Goal: Task Accomplishment & Management: Complete application form

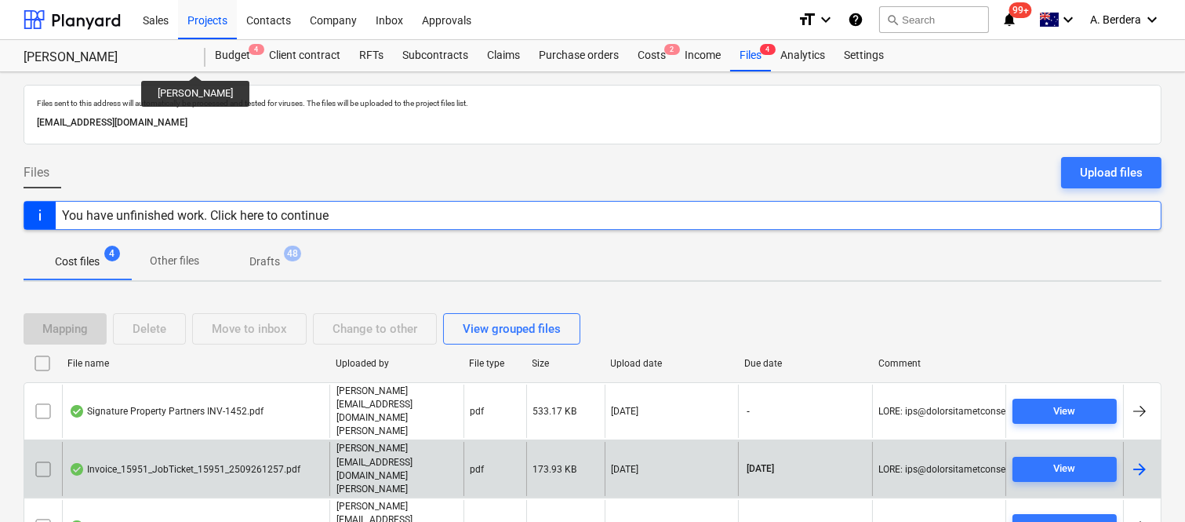
click at [257, 463] on div "Invoice_15951_JobTicket_15951_2509261257.pdf" at bounding box center [184, 469] width 231 height 13
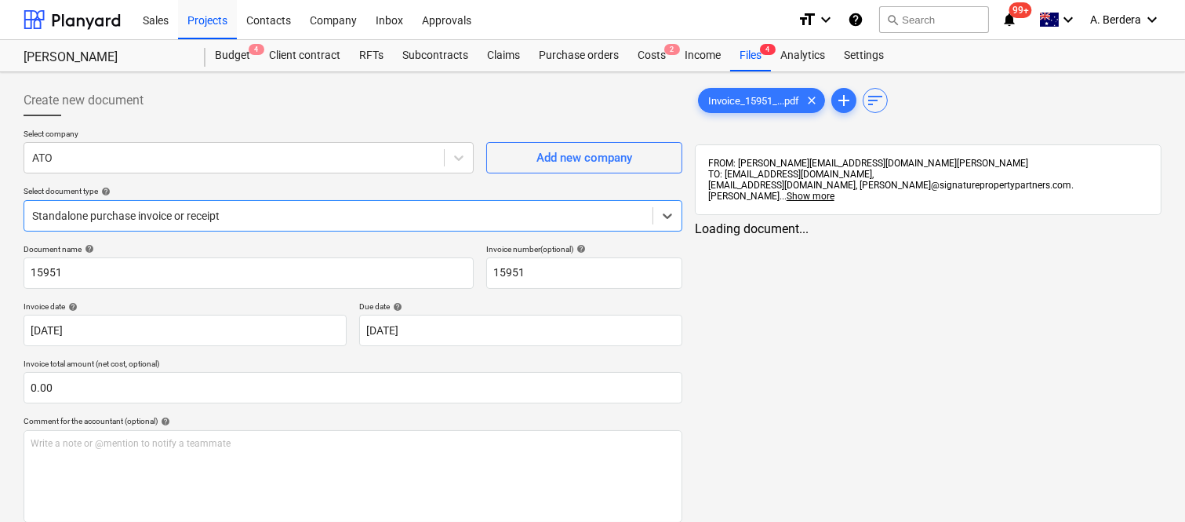
type input "15951"
type input "[DATE]"
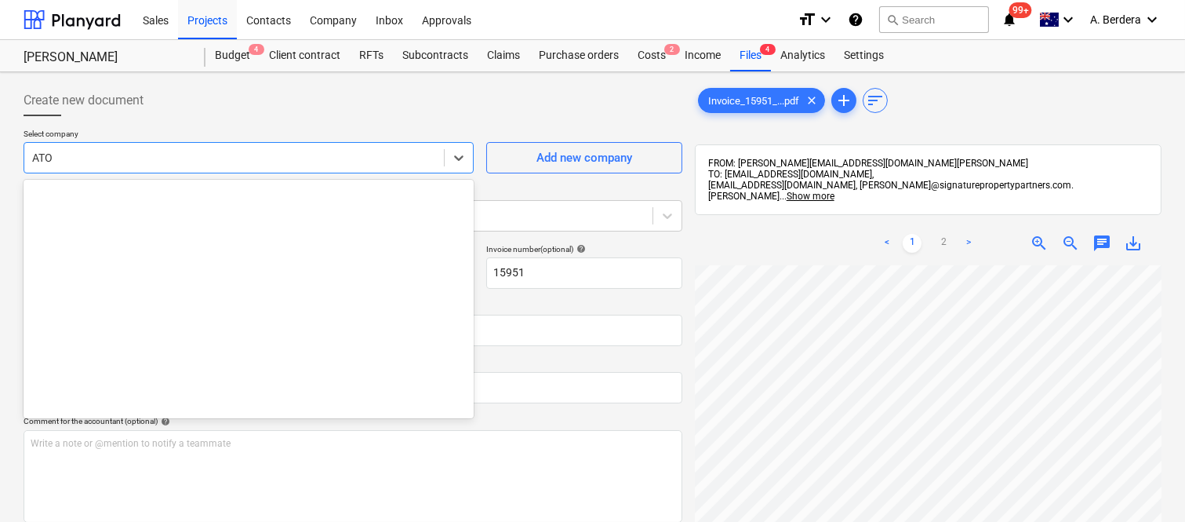
click at [330, 151] on div at bounding box center [234, 158] width 404 height 16
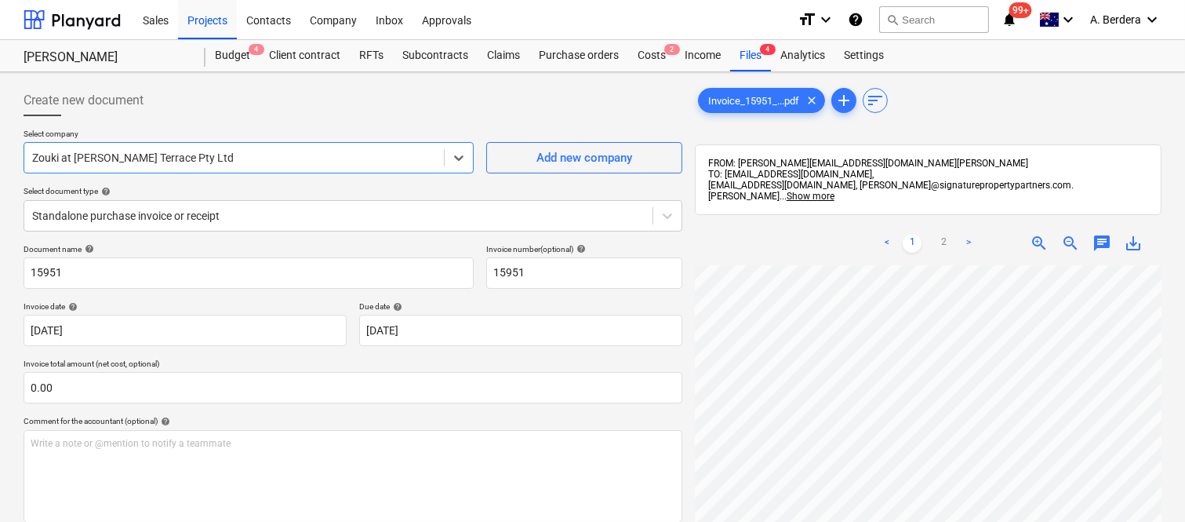
click at [327, 151] on div at bounding box center [234, 158] width 404 height 16
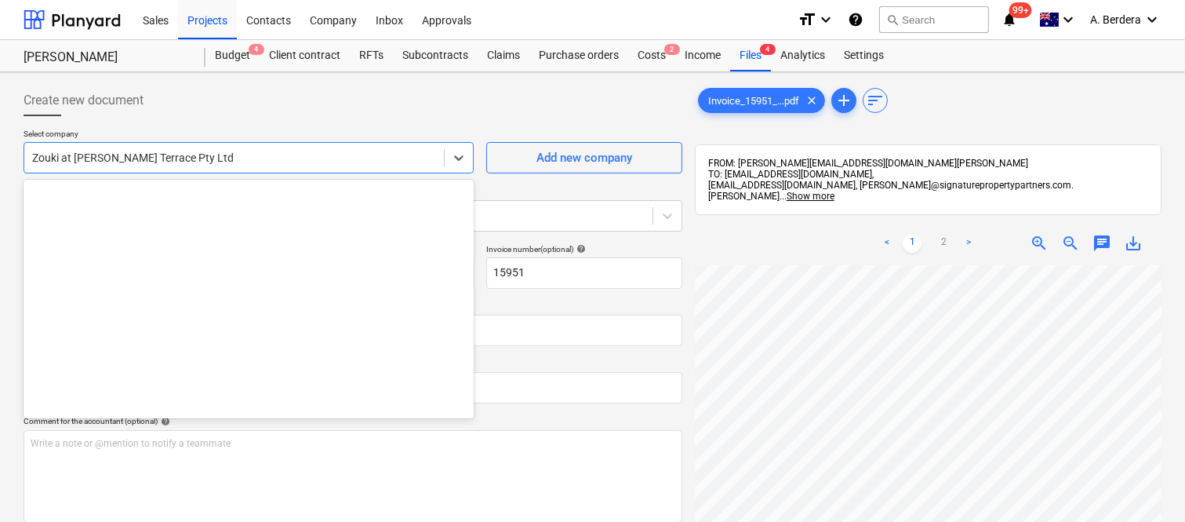
click at [291, 155] on div at bounding box center [234, 158] width 404 height 16
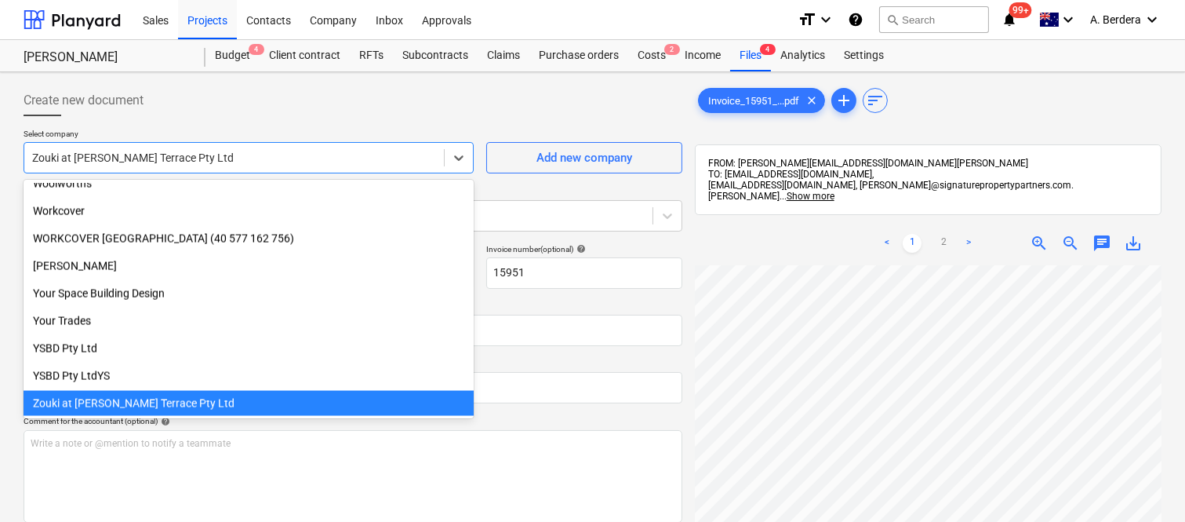
click at [291, 155] on div at bounding box center [234, 158] width 404 height 16
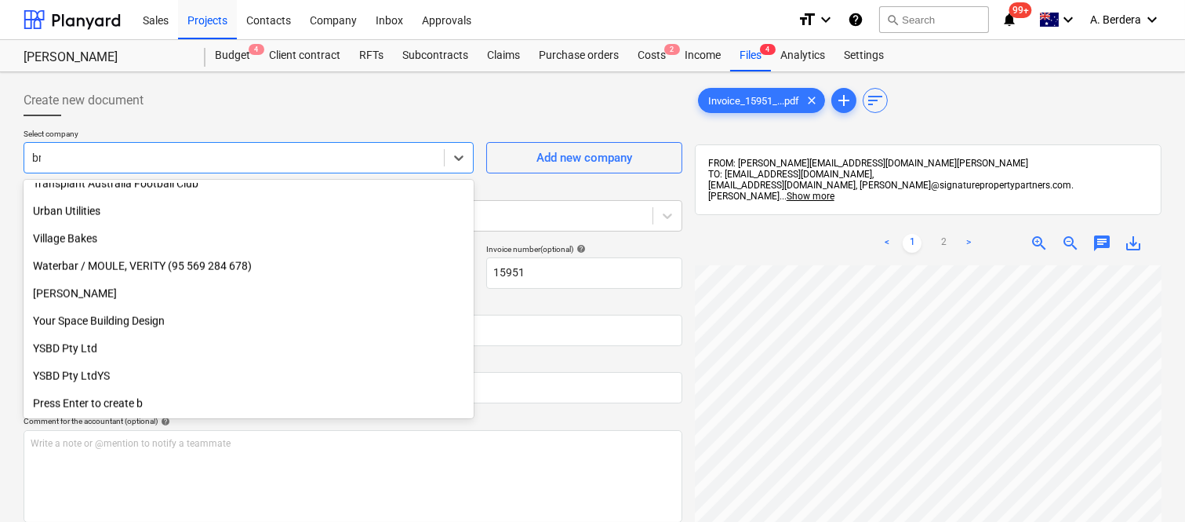
scroll to position [561, 0]
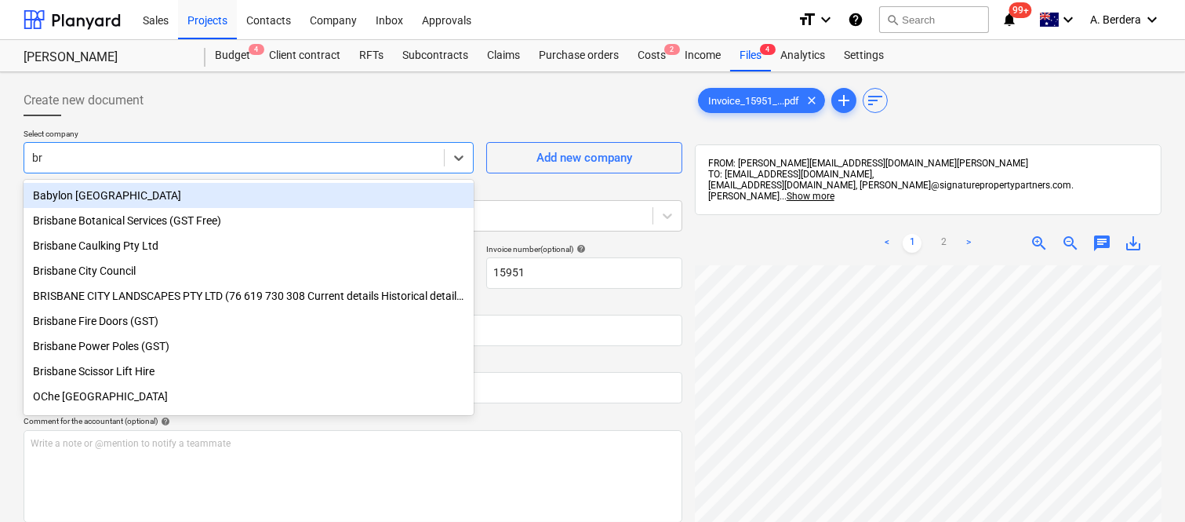
type input "b"
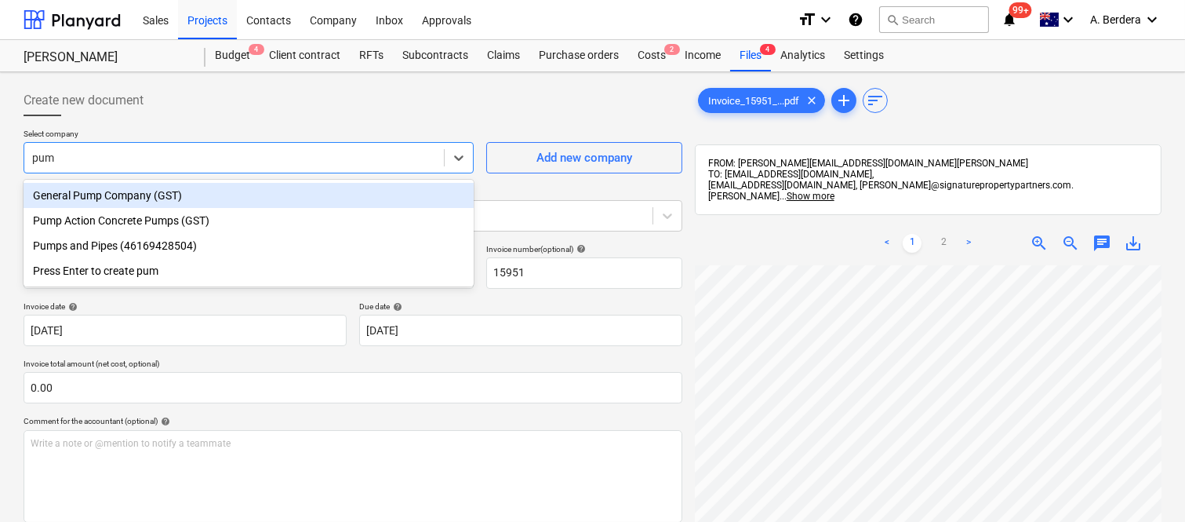
type input "pump"
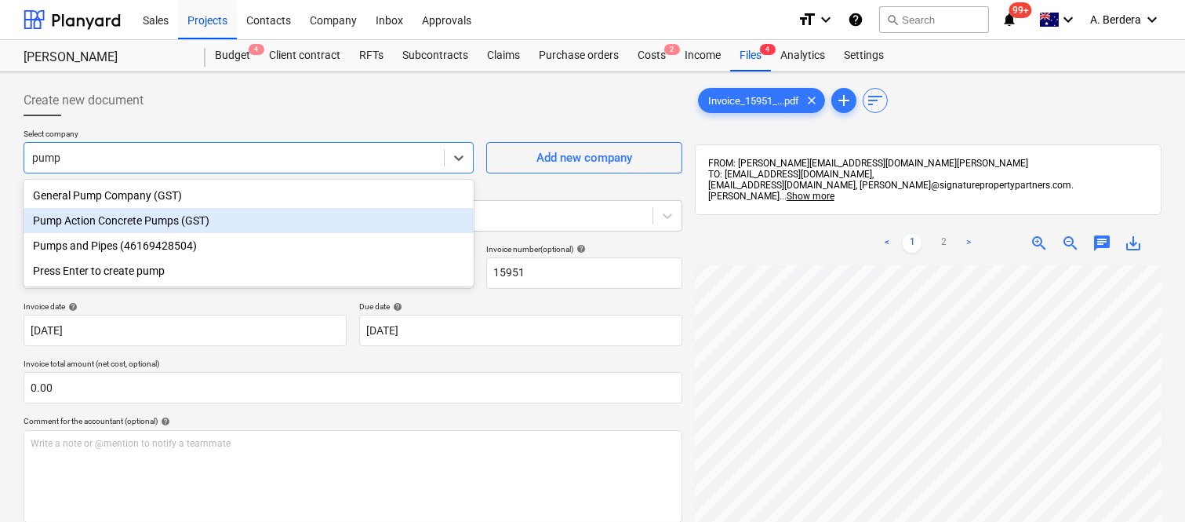
click at [278, 228] on div "Pump Action Concrete Pumps (GST)" at bounding box center [249, 220] width 450 height 25
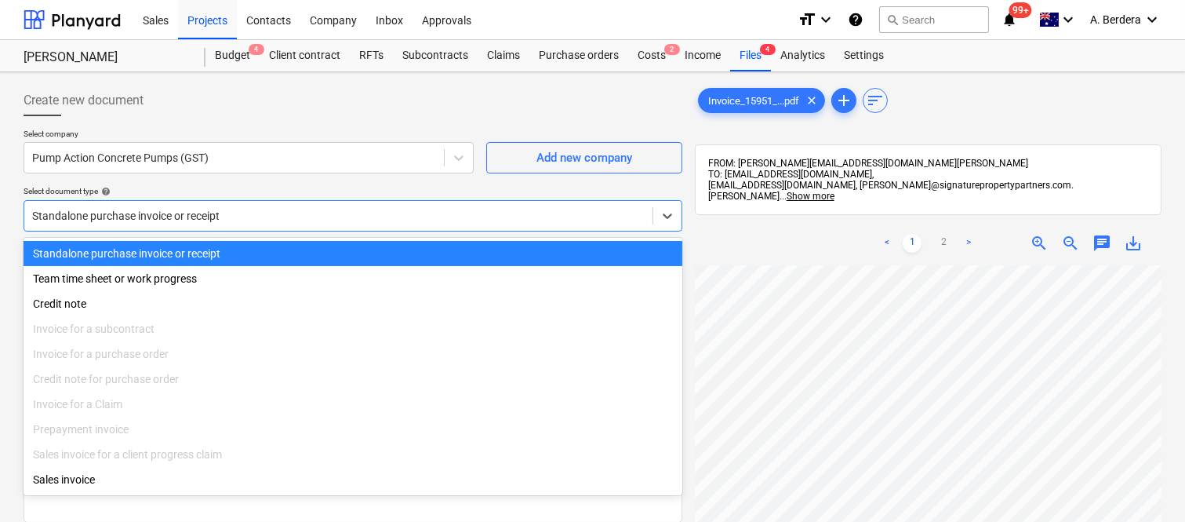
click at [338, 210] on div at bounding box center [338, 216] width 612 height 16
click at [336, 252] on div "Standalone purchase invoice or receipt" at bounding box center [353, 253] width 659 height 25
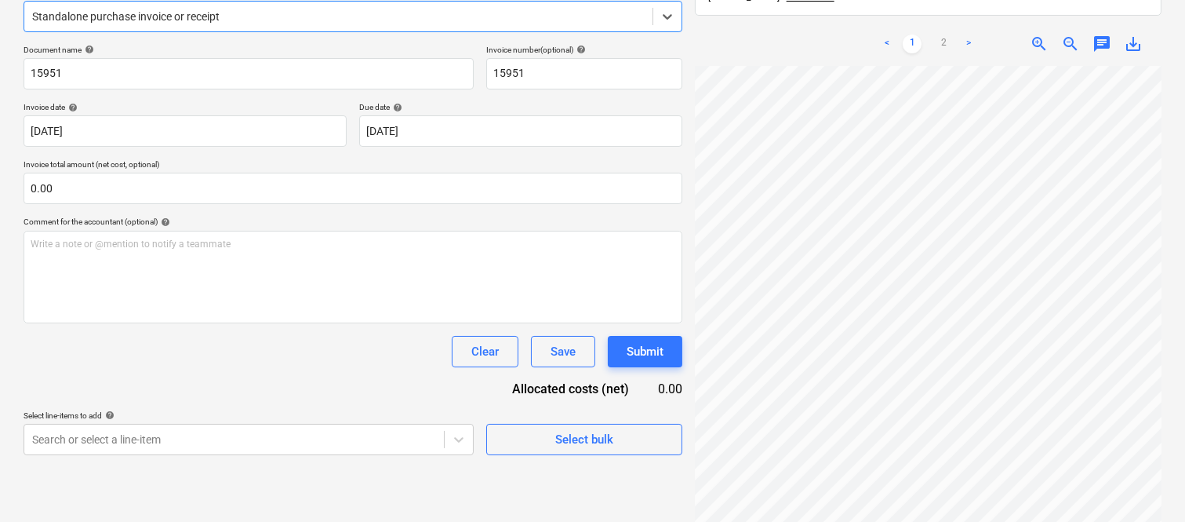
scroll to position [224, 0]
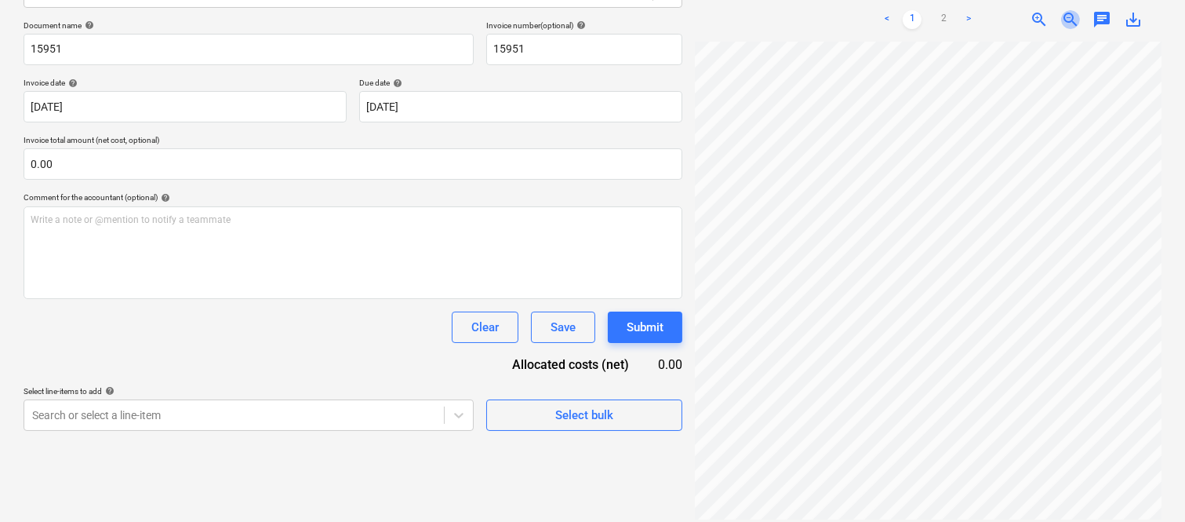
click at [1070, 10] on span "zoom_out" at bounding box center [1070, 19] width 19 height 19
click at [346, 339] on div "Clear Save Submit" at bounding box center [353, 326] width 659 height 31
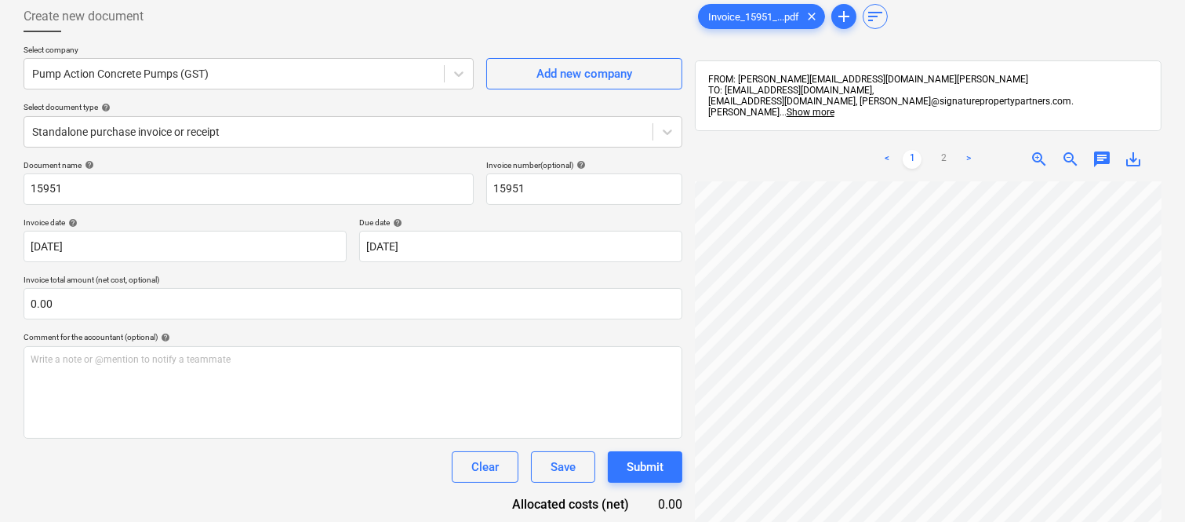
scroll to position [49, 0]
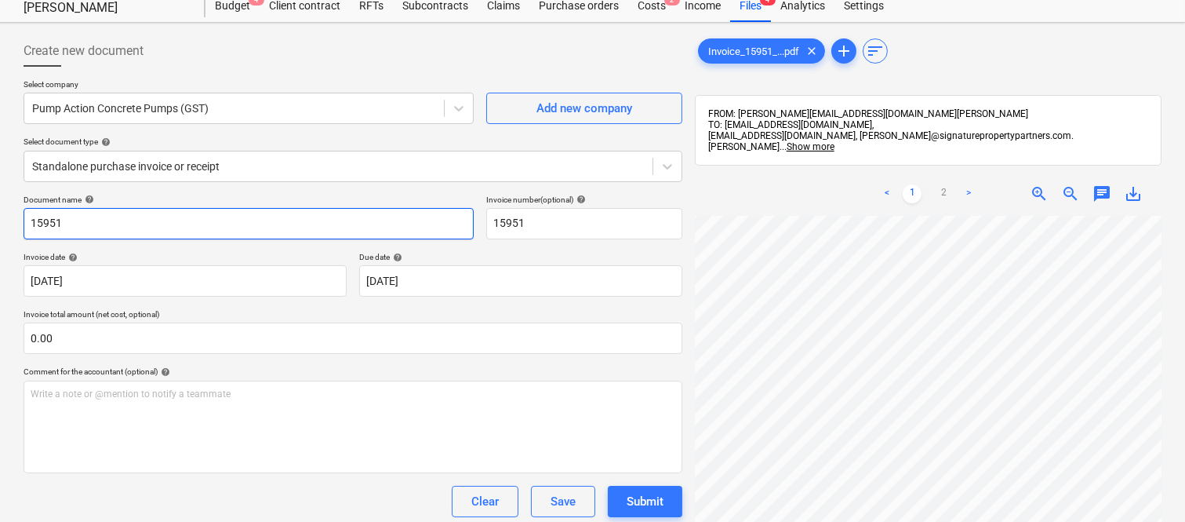
click at [31, 221] on input "15951" at bounding box center [249, 223] width 450 height 31
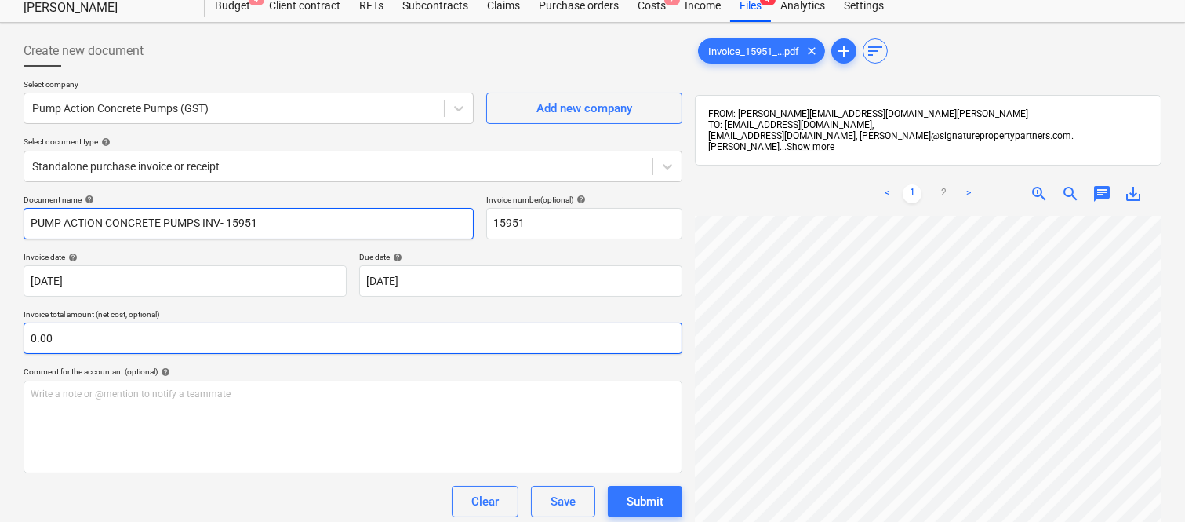
type input "PUMP ACTION CONCRETE PUMPS INV- 15951"
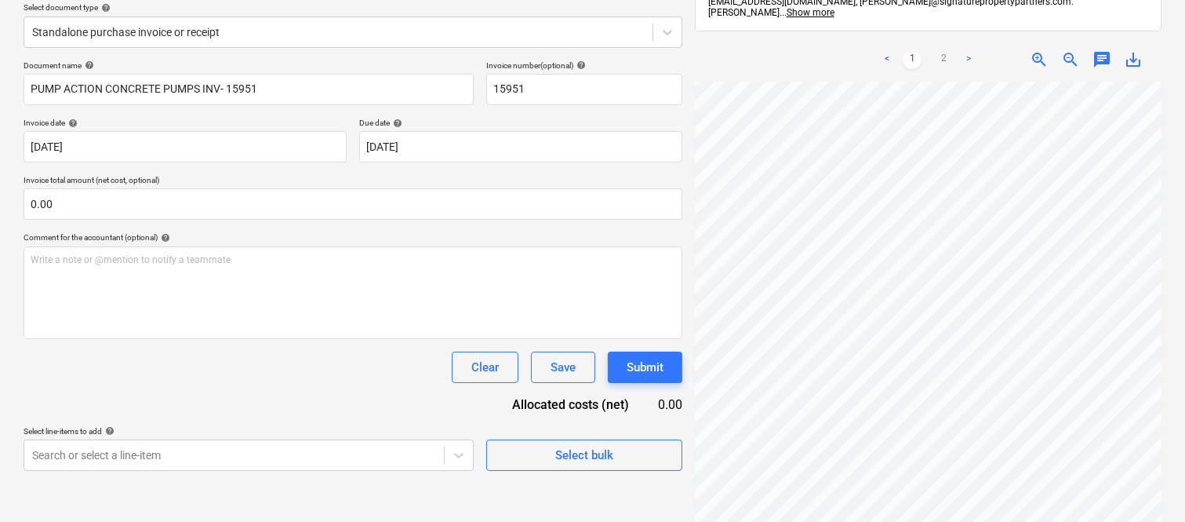
scroll to position [224, 0]
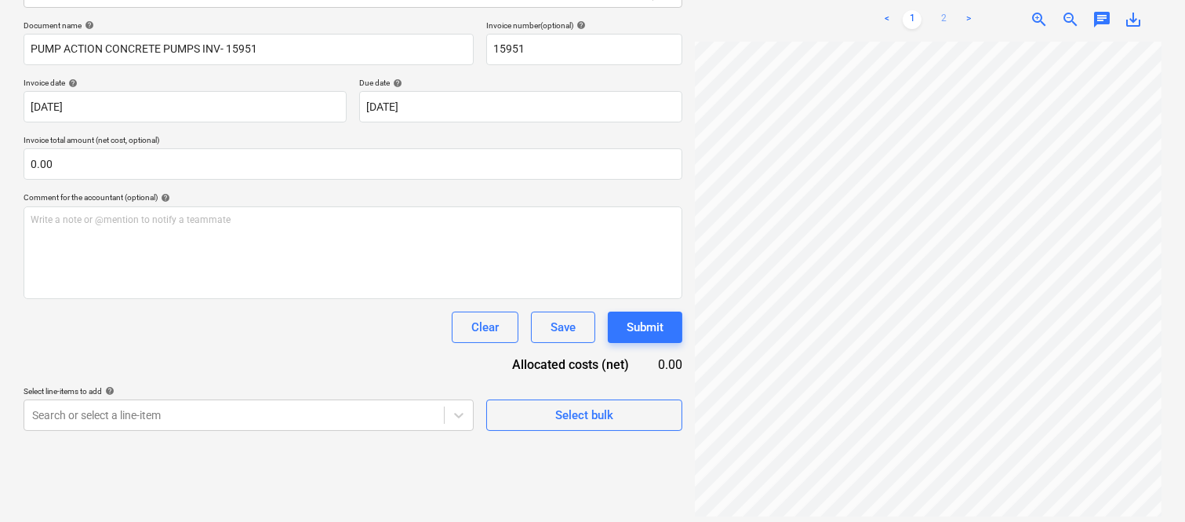
click at [940, 10] on link "2" at bounding box center [943, 19] width 19 height 19
click at [1068, 10] on span "zoom_out" at bounding box center [1070, 19] width 19 height 19
click at [944, 507] on div at bounding box center [928, 281] width 467 height 478
click at [911, 10] on link "1" at bounding box center [912, 19] width 19 height 19
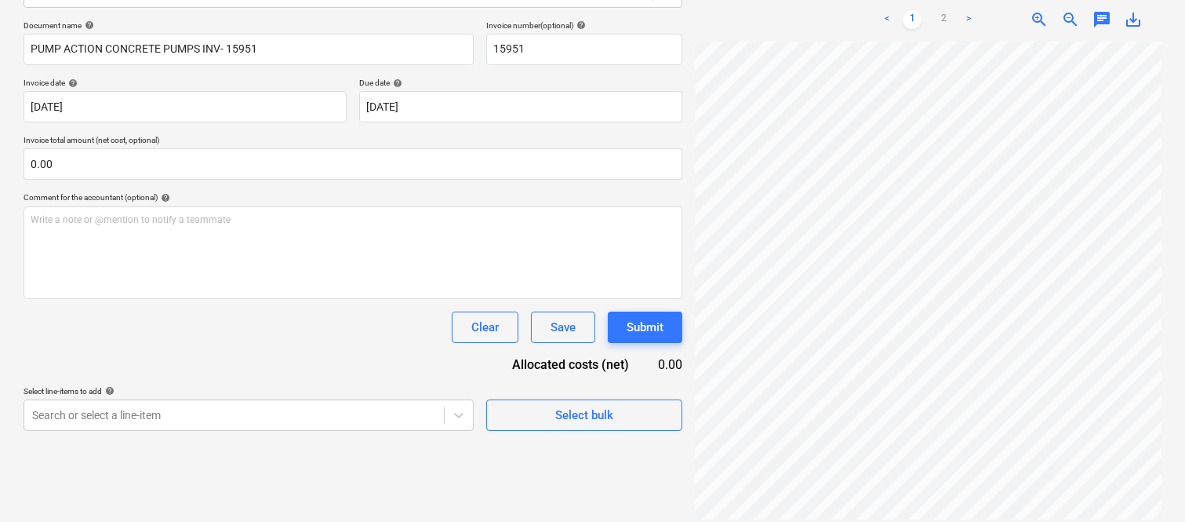
scroll to position [154, 20]
click at [1038, 10] on span "zoom_in" at bounding box center [1039, 19] width 19 height 19
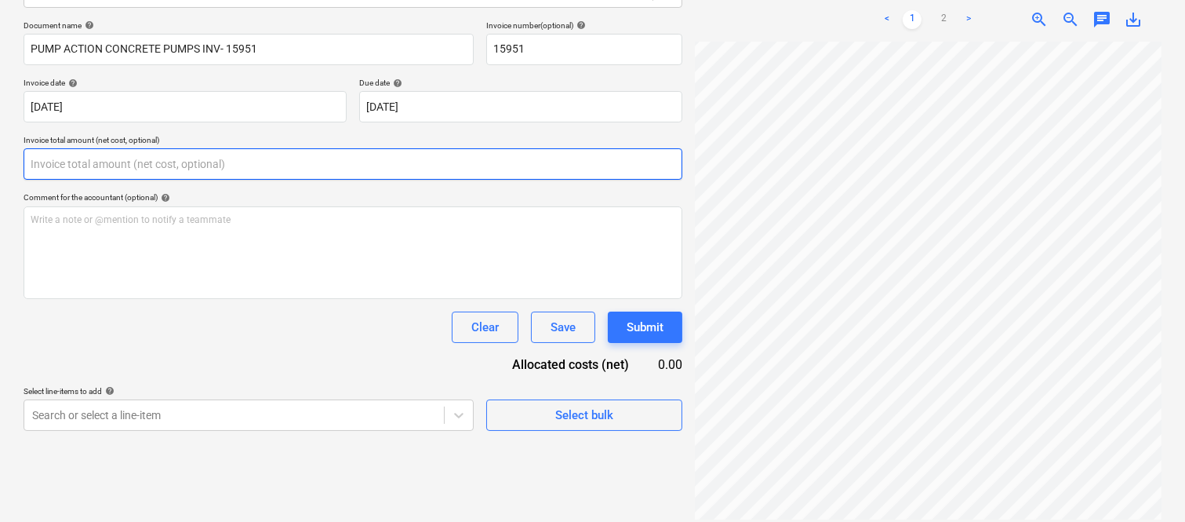
click at [226, 158] on input "text" at bounding box center [353, 163] width 659 height 31
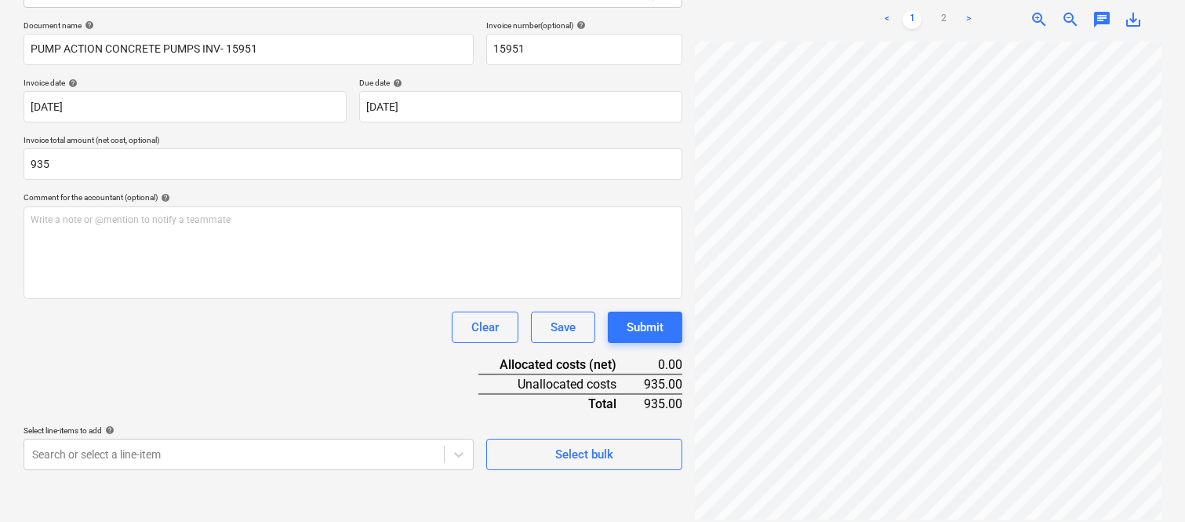
type input "935.00"
click at [236, 343] on div "Document name help PUMP ACTION CONCRETE PUMPS INV- 15951 Invoice number (option…" at bounding box center [353, 244] width 659 height 449
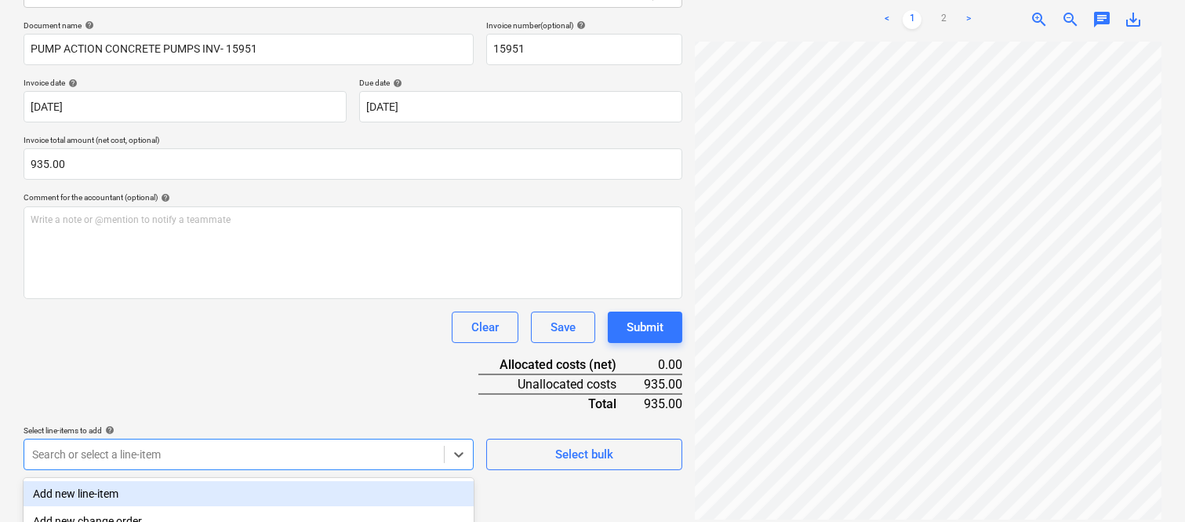
click at [354, 298] on body "Sales Projects Contacts Company Inbox Approvals format_size keyboard_arrow_down…" at bounding box center [592, 37] width 1185 height 522
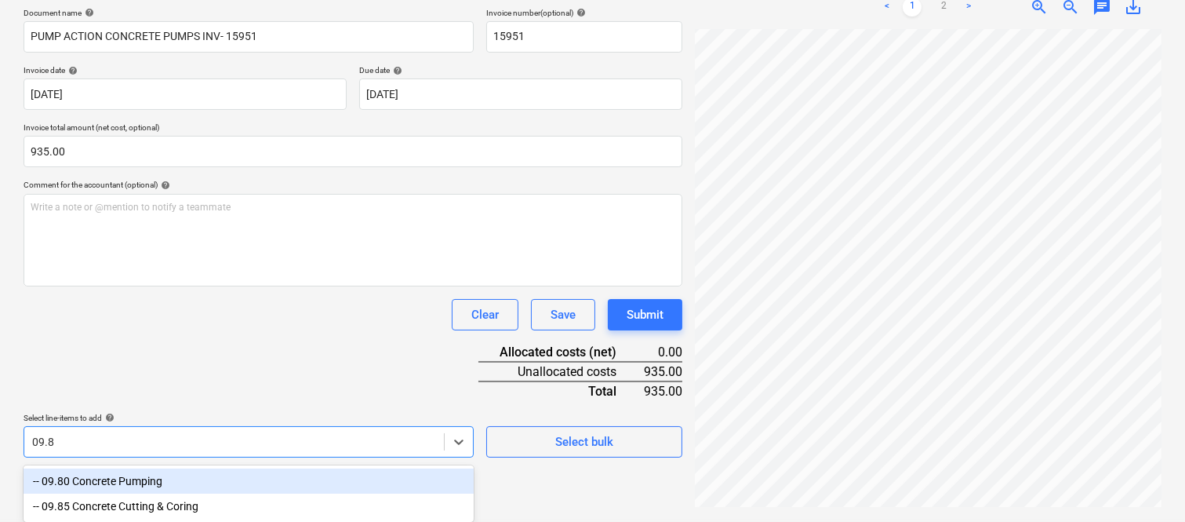
type input "09.80"
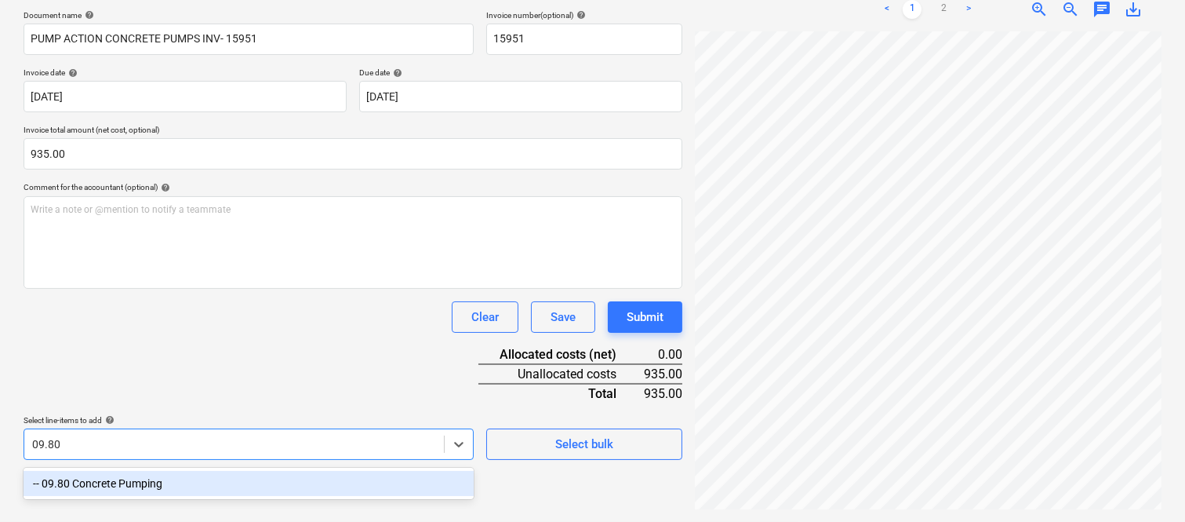
scroll to position [224, 0]
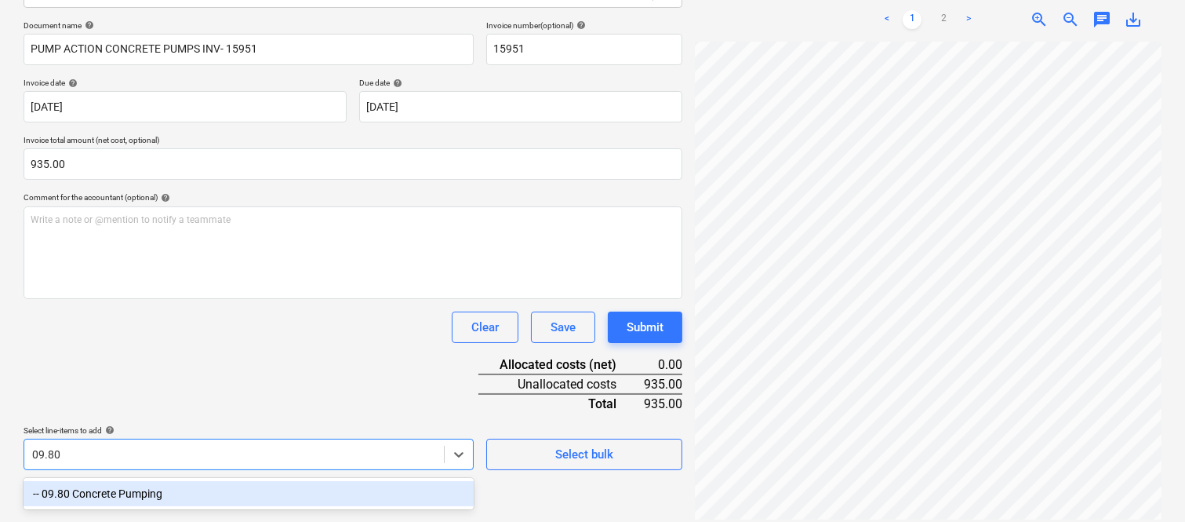
click at [277, 493] on div "-- 09.80 Concrete Pumping" at bounding box center [249, 493] width 450 height 25
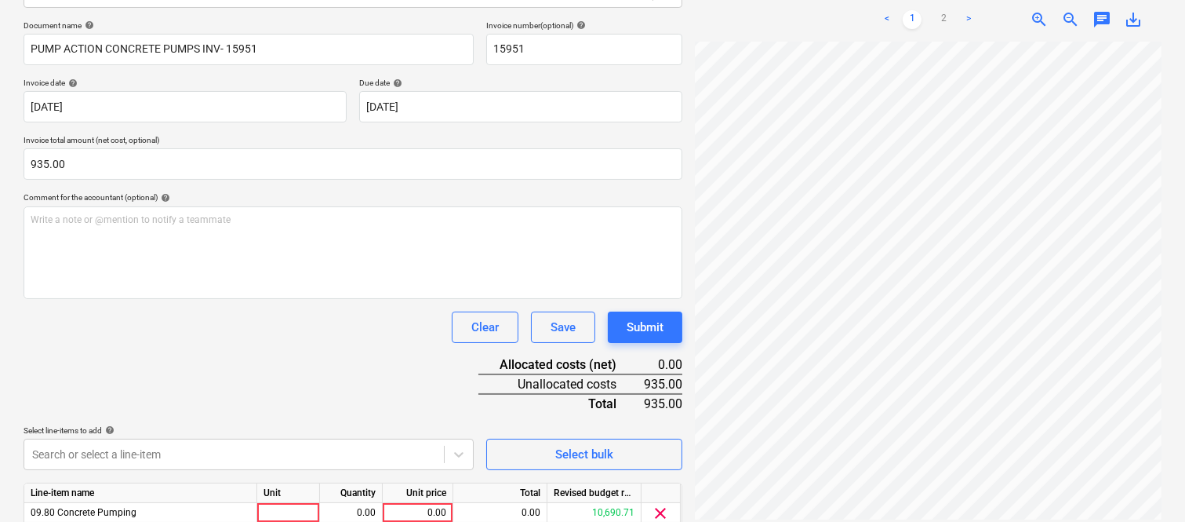
click at [255, 367] on div "Document name help PUMP ACTION CONCRETE PUMPS INV- 15951 Invoice number (option…" at bounding box center [353, 296] width 659 height 553
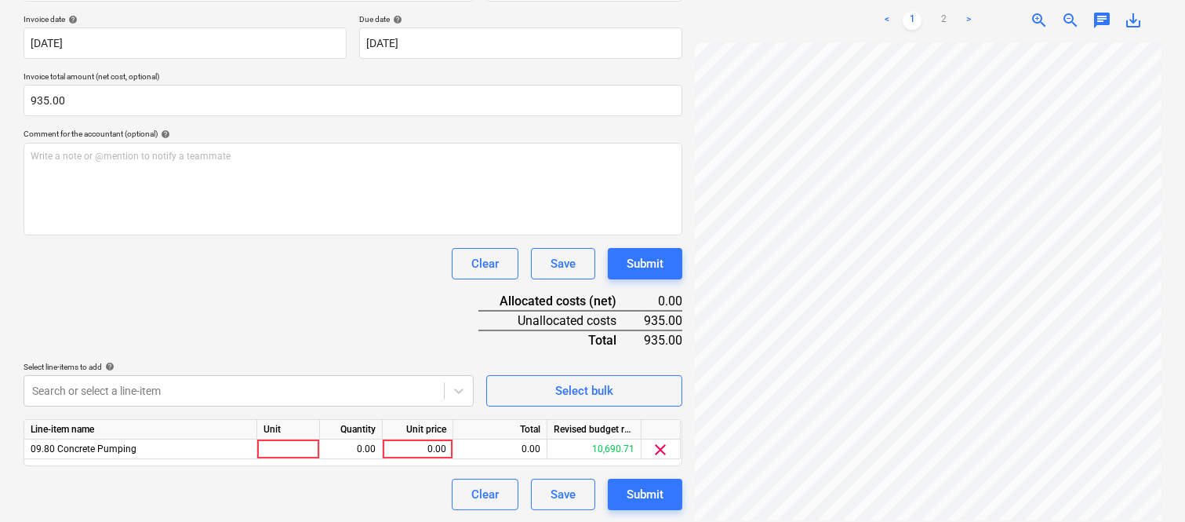
scroll to position [288, 0]
click at [284, 451] on div at bounding box center [288, 448] width 63 height 20
type input "INVOICE"
click at [366, 451] on div "0.00" at bounding box center [350, 448] width 49 height 20
type input "1"
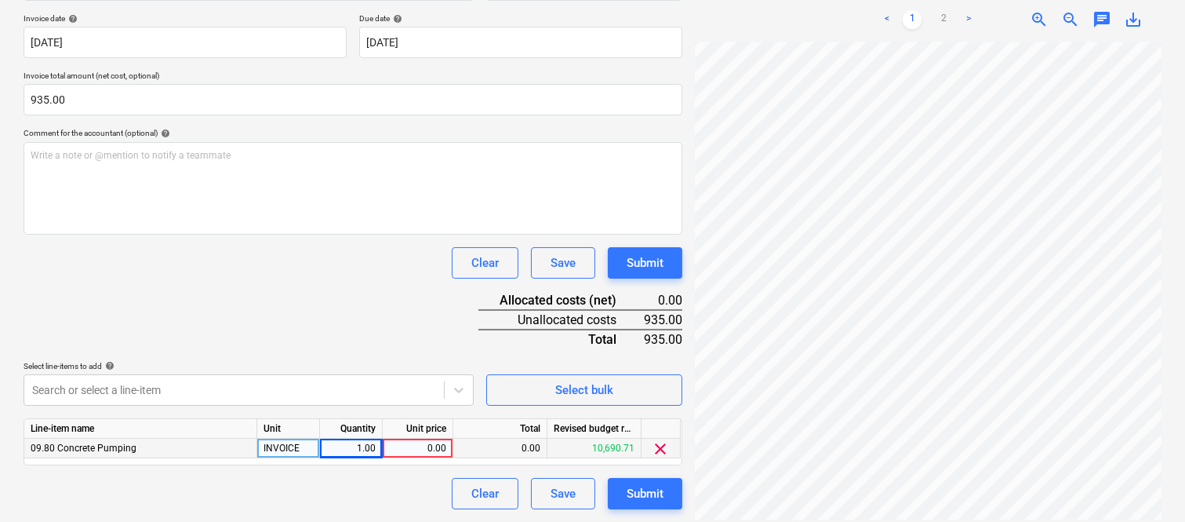
click at [405, 449] on div "0.00" at bounding box center [417, 448] width 57 height 20
type input "935"
click at [351, 306] on div "Document name help PUMP ACTION CONCRETE PUMPS INV- 15951 Invoice number (option…" at bounding box center [353, 232] width 659 height 553
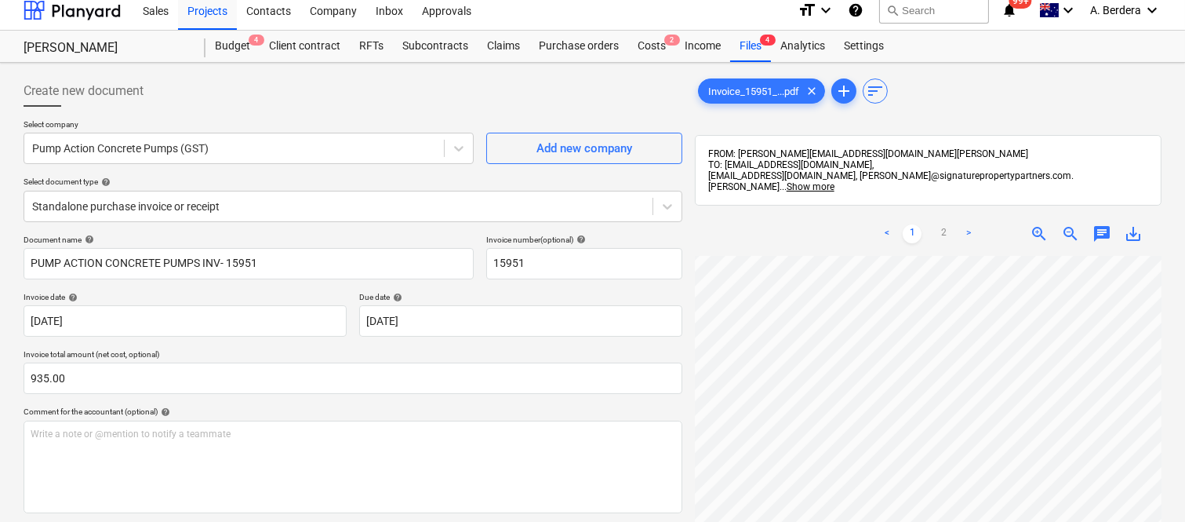
scroll to position [0, 0]
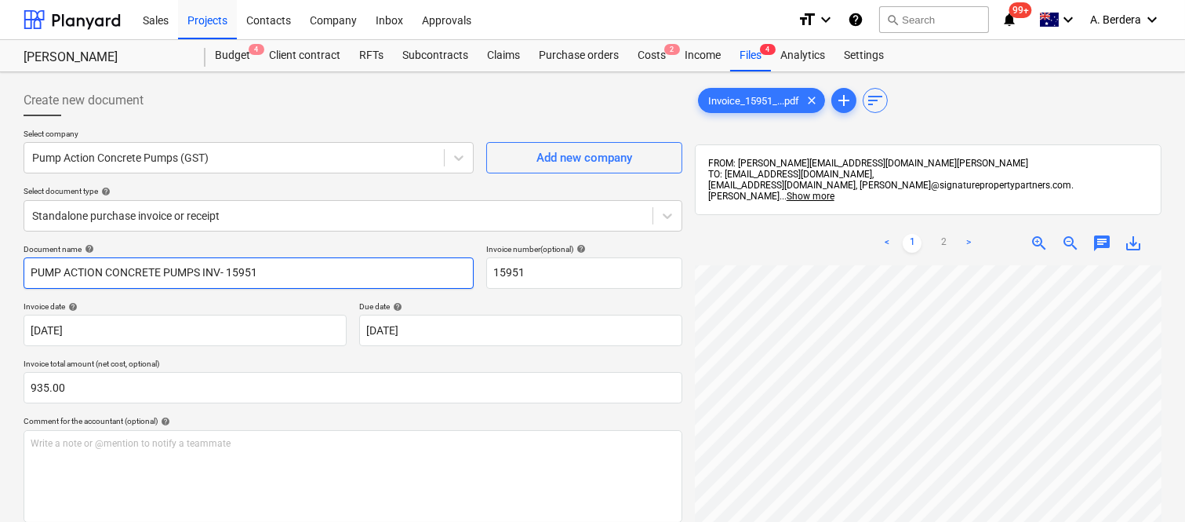
click at [202, 271] on input "PUMP ACTION CONCRETE PUMPS INV- 15951" at bounding box center [249, 272] width 450 height 31
click at [24, 264] on input "PUMP ACTION CONCRETE INV- 15951" at bounding box center [249, 272] width 450 height 31
click at [214, 271] on input "BRISBANE PUMP ACTION CONCRETE INV- 15951" at bounding box center [249, 272] width 450 height 31
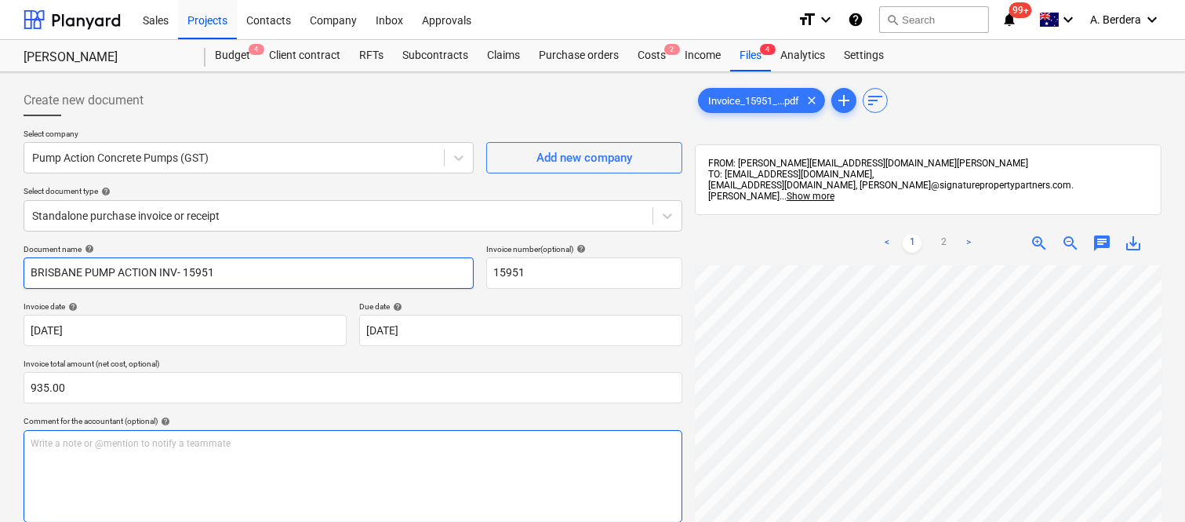
type input "BRISBANE PUMP ACTION INV- 15951"
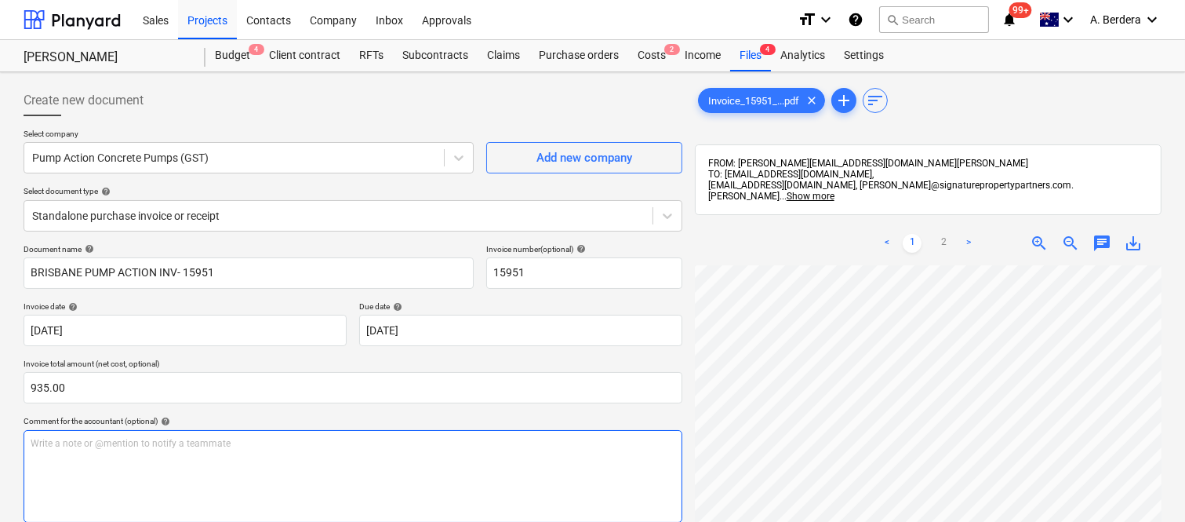
scroll to position [96, 141]
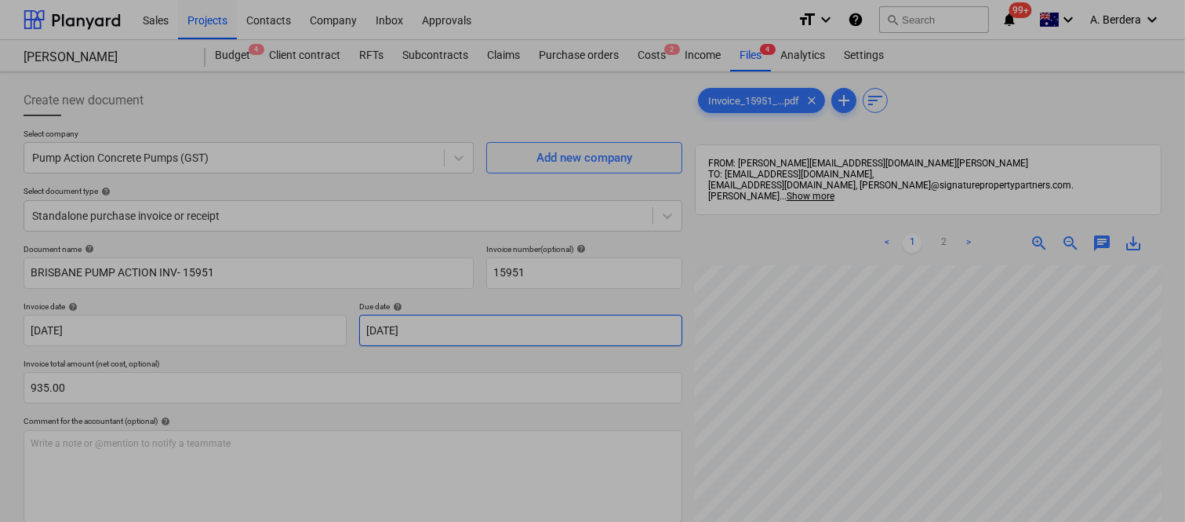
click at [483, 327] on body "Sales Projects Contacts Company Inbox Approvals format_size keyboard_arrow_down…" at bounding box center [592, 261] width 1185 height 522
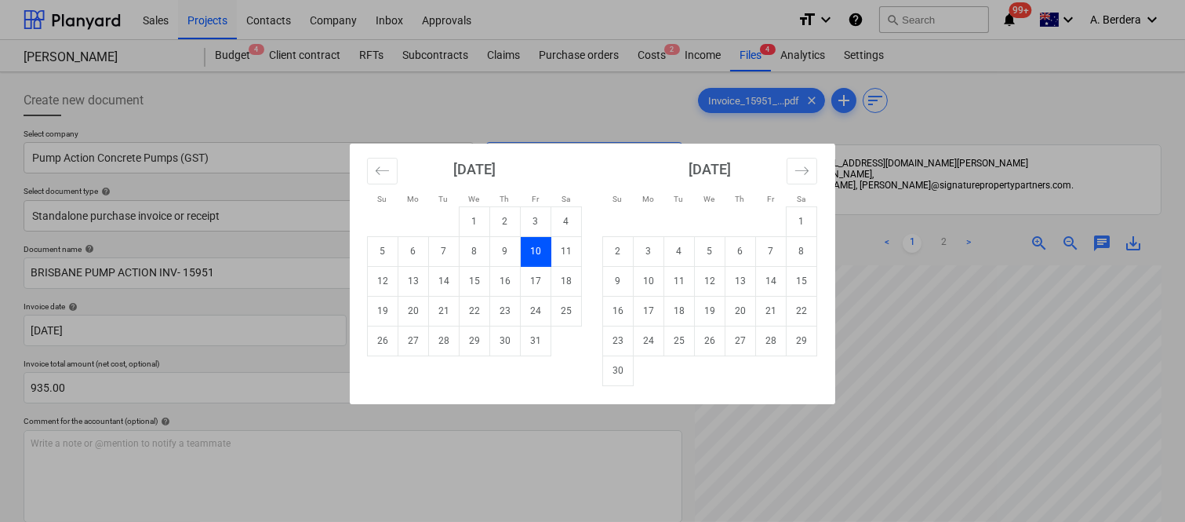
click at [540, 251] on td "10" at bounding box center [536, 251] width 31 height 30
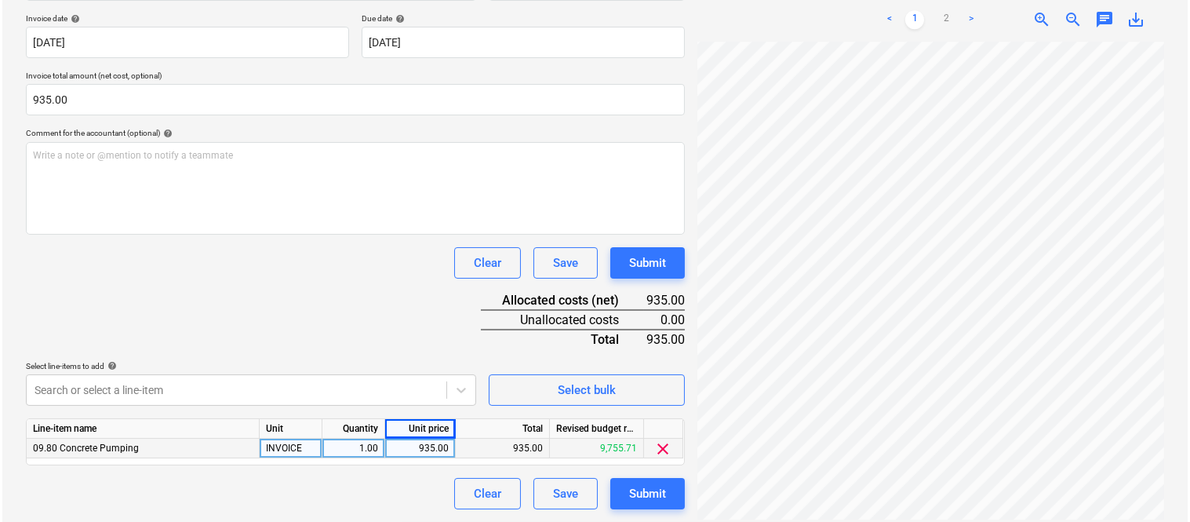
scroll to position [236, 141]
click at [649, 496] on div "Submit" at bounding box center [645, 493] width 37 height 20
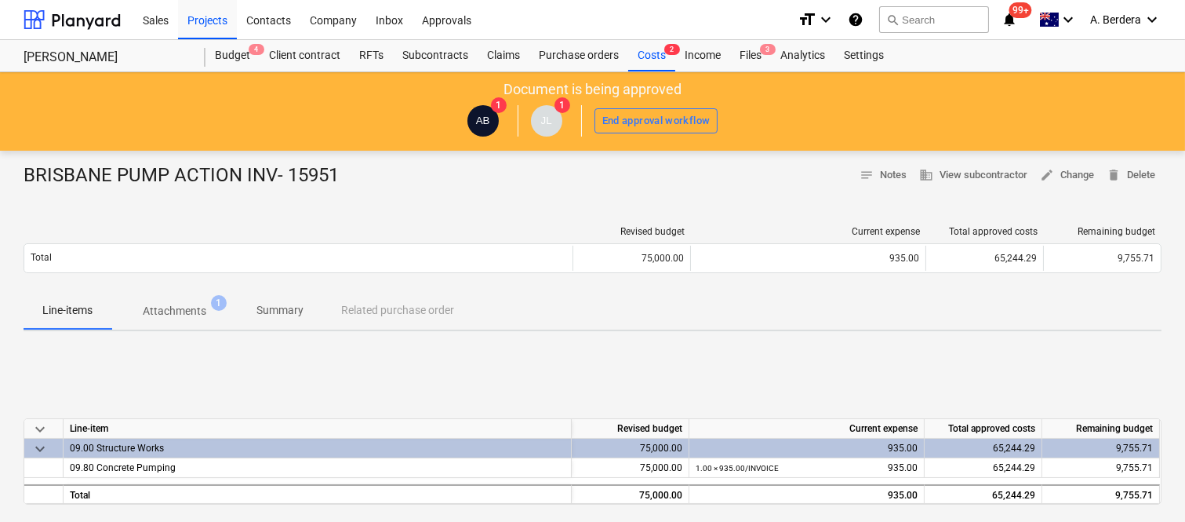
click at [294, 307] on p "Summary" at bounding box center [279, 310] width 47 height 16
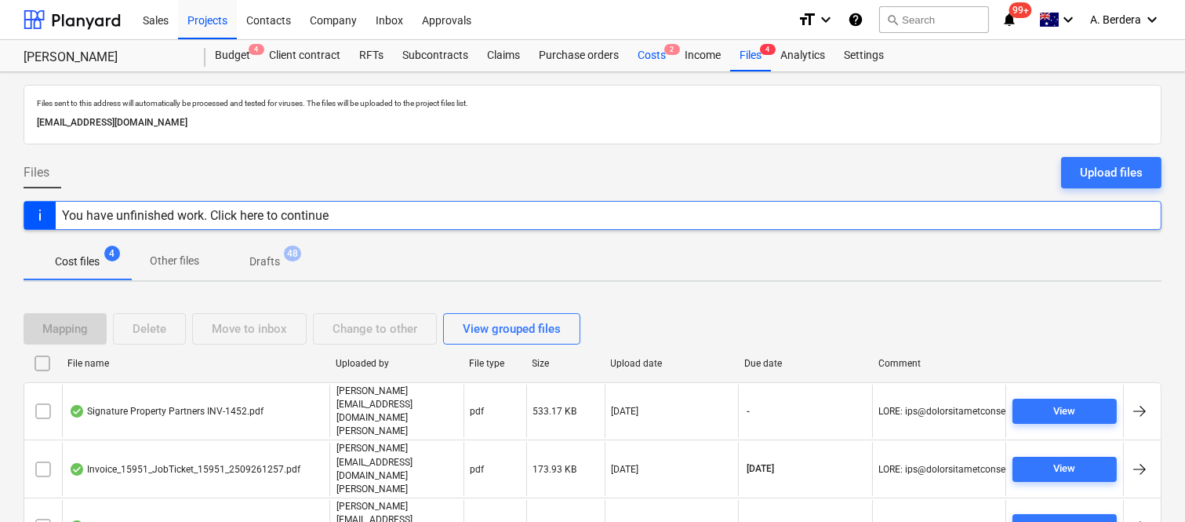
click at [656, 53] on div "Costs 2" at bounding box center [651, 55] width 47 height 31
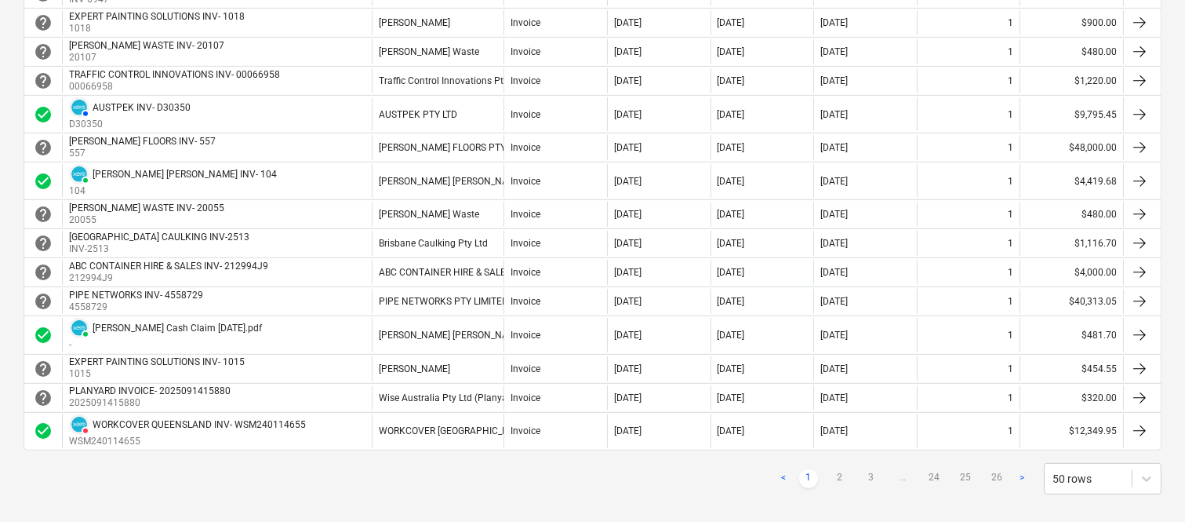
scroll to position [1413, 0]
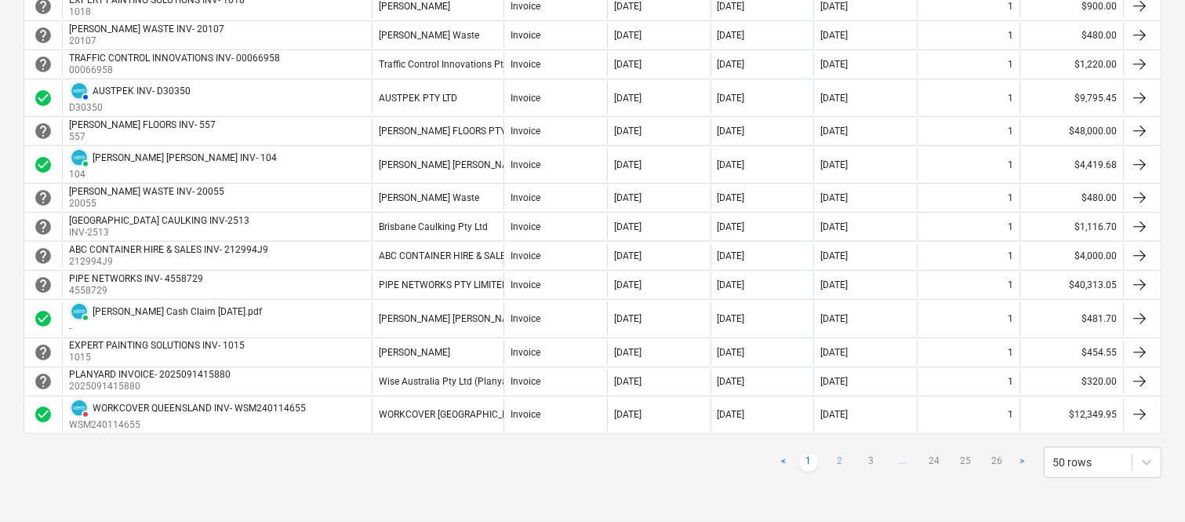
click at [836, 457] on link "2" at bounding box center [840, 462] width 19 height 19
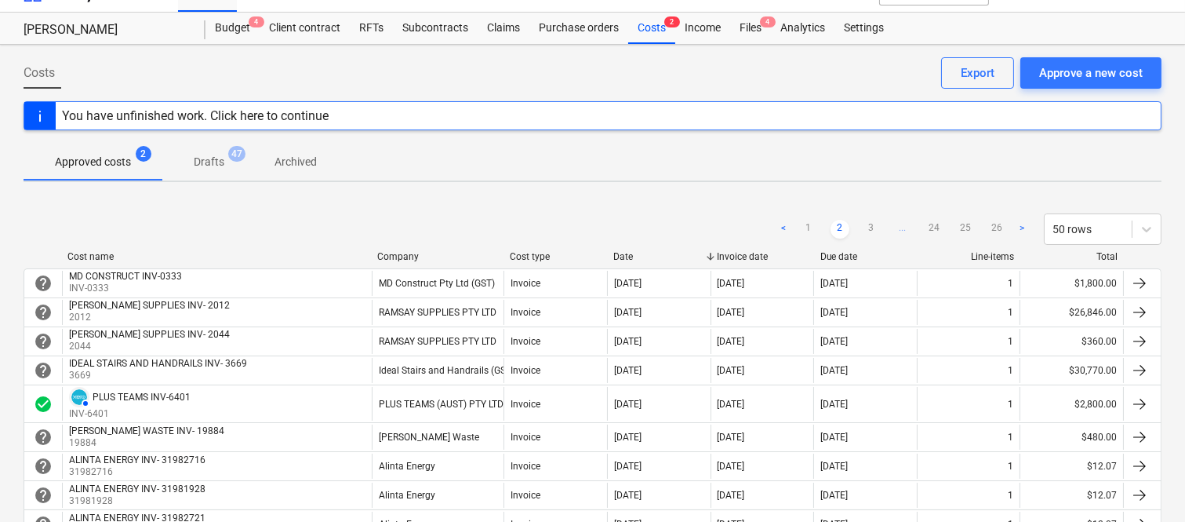
scroll to position [0, 0]
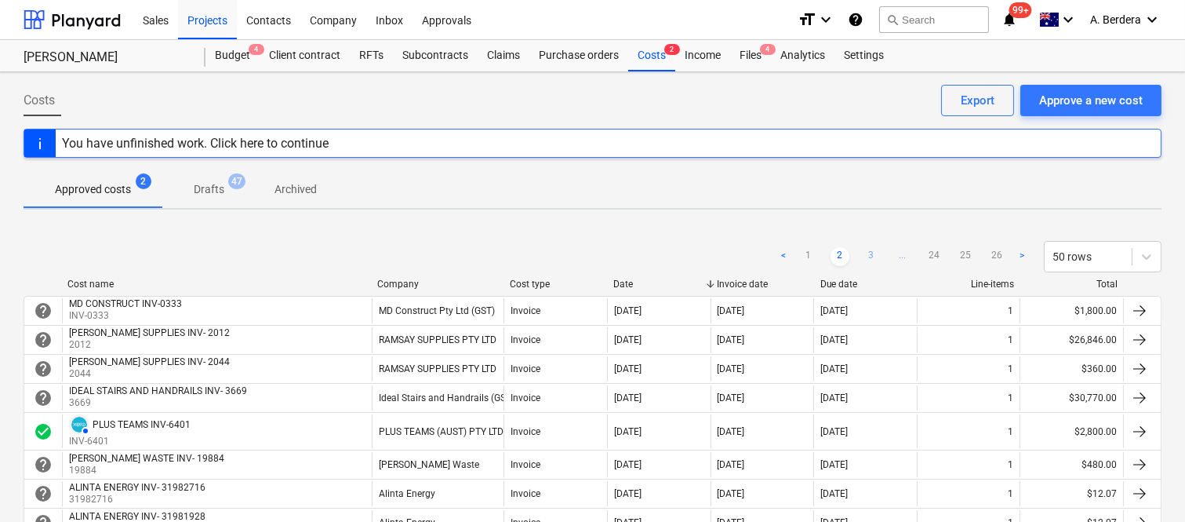
click at [871, 260] on link "3" at bounding box center [871, 256] width 19 height 19
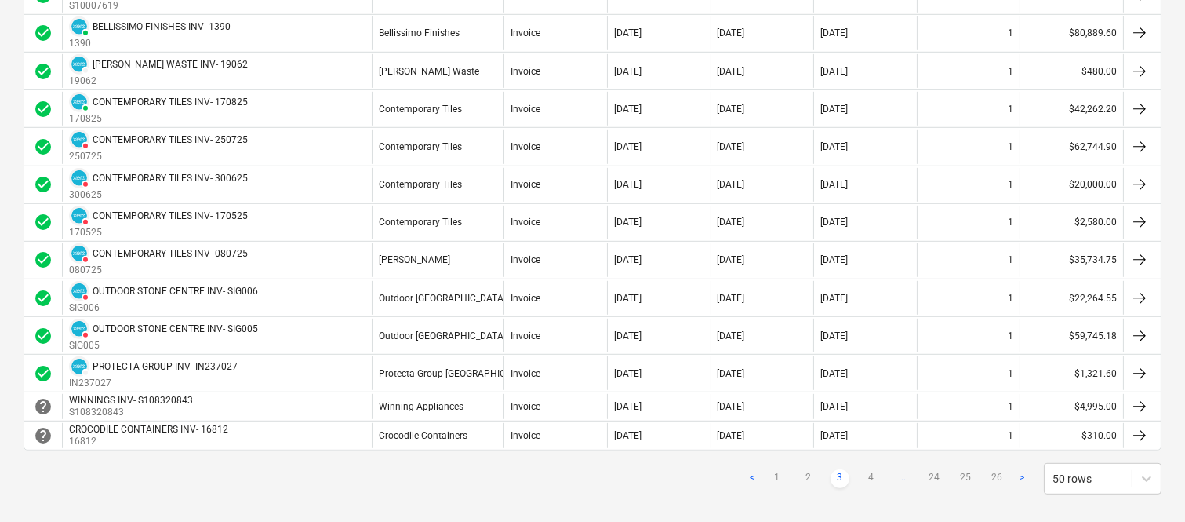
scroll to position [1623, 0]
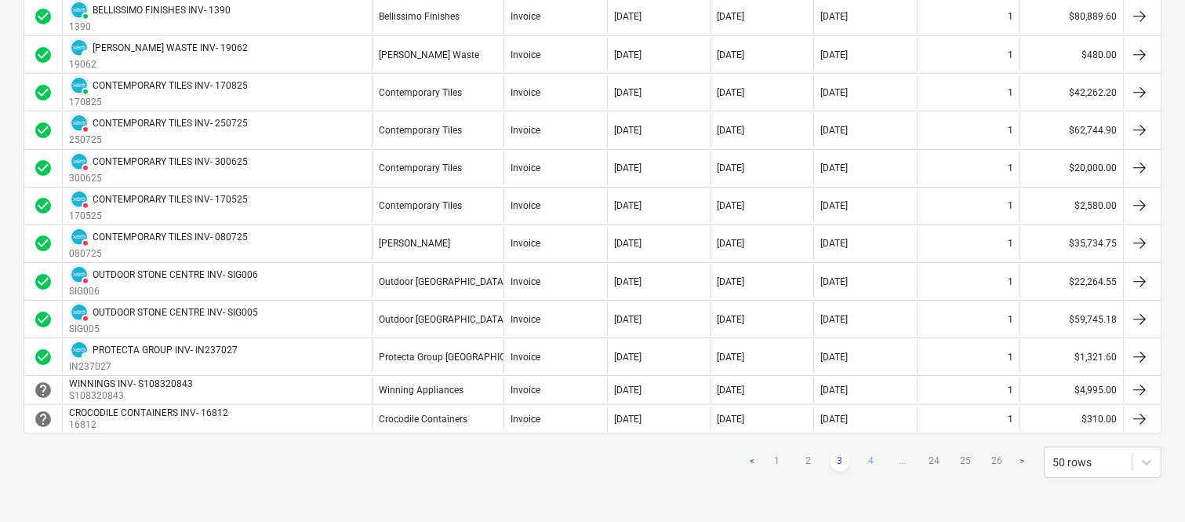
click at [873, 459] on link "4" at bounding box center [871, 462] width 19 height 19
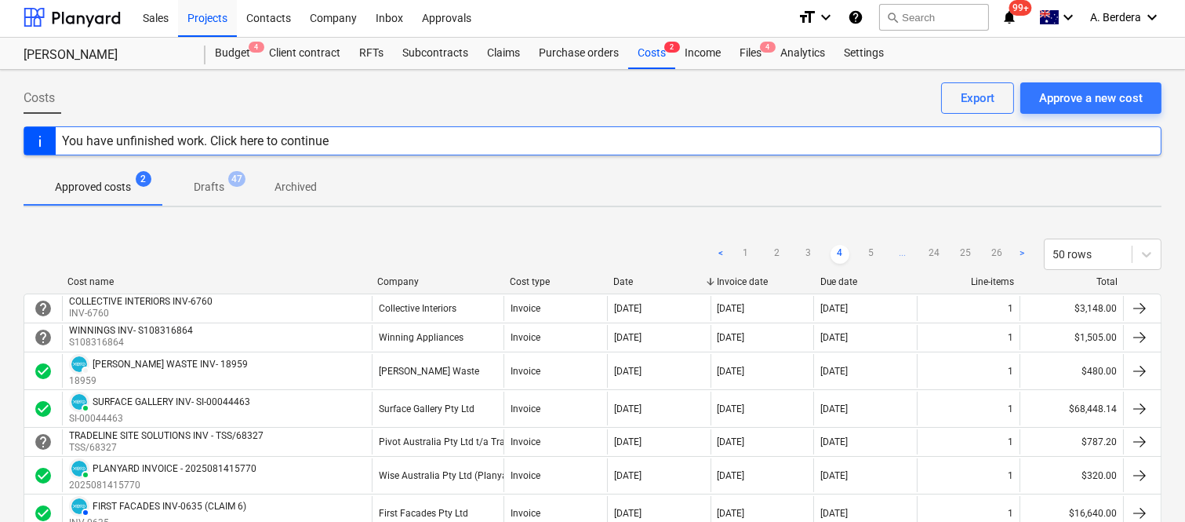
scroll to position [0, 0]
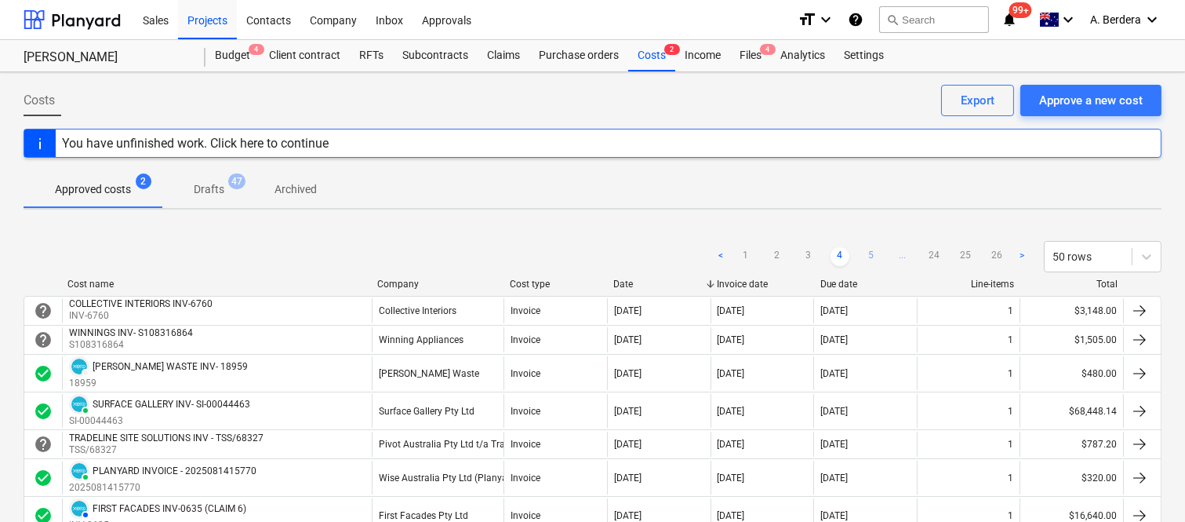
click at [868, 254] on link "5" at bounding box center [871, 256] width 19 height 19
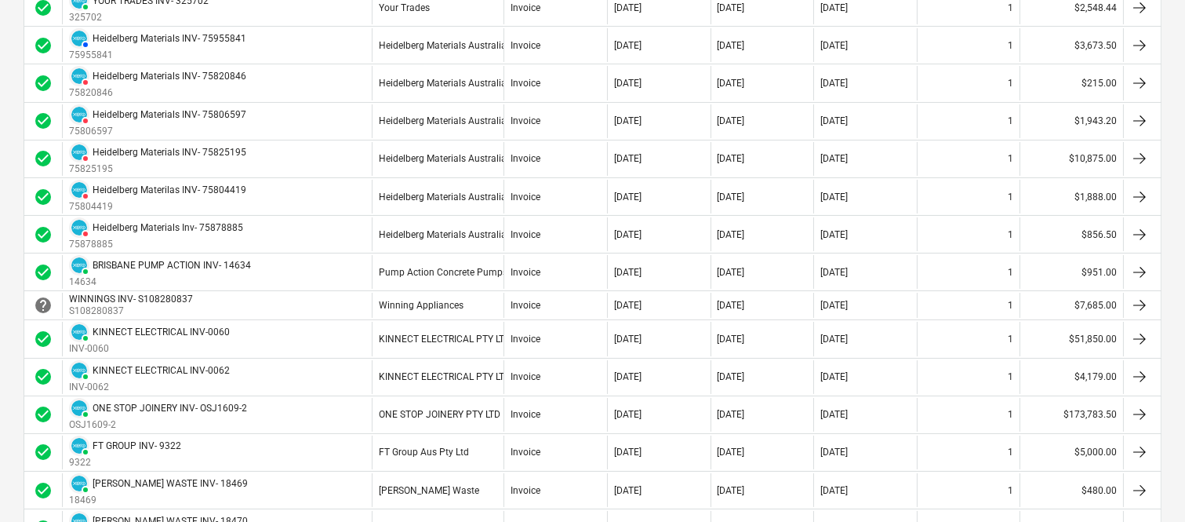
scroll to position [348, 0]
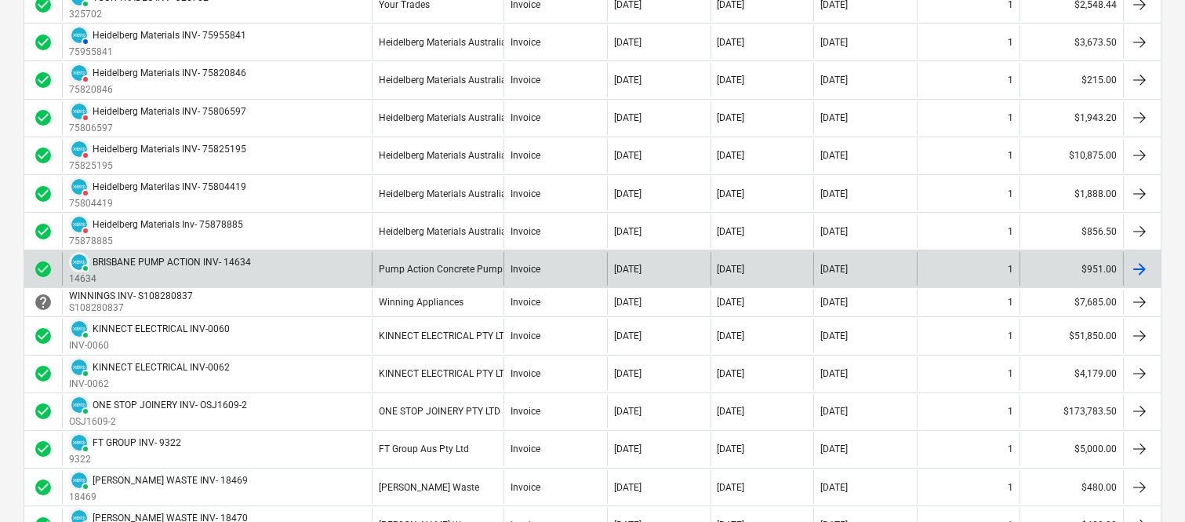
click at [447, 284] on div "Pump Action Concrete Pumps (GST)" at bounding box center [438, 269] width 132 height 34
